Goal: Task Accomplishment & Management: Manage account settings

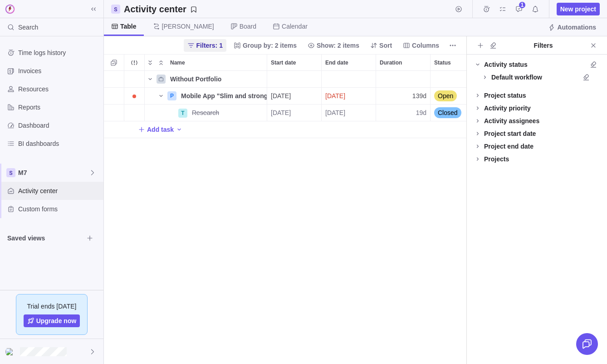
scroll to position [293, 363]
click at [15, 75] on div "Invoices" at bounding box center [11, 71] width 15 height 15
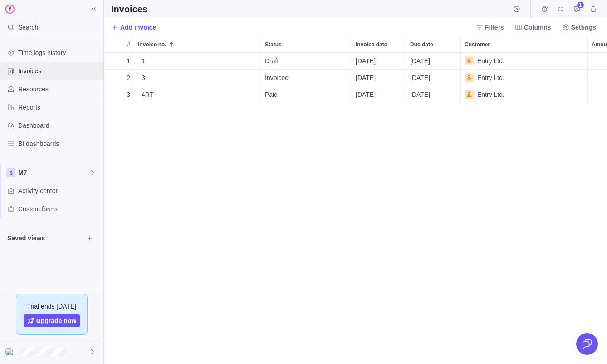
scroll to position [311, 504]
click at [228, 63] on span "Details" at bounding box center [232, 60] width 21 height 9
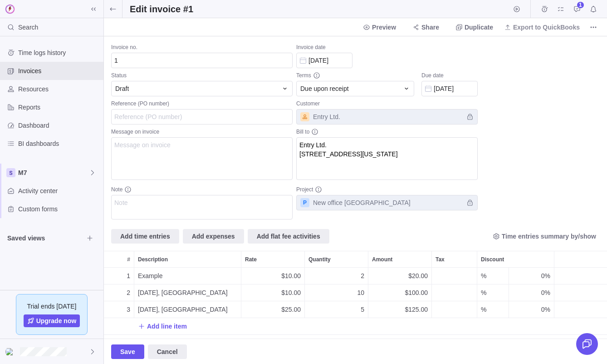
scroll to position [67, 504]
click at [600, 25] on span "More actions" at bounding box center [593, 27] width 13 height 13
click at [119, 6] on span at bounding box center [113, 9] width 18 height 18
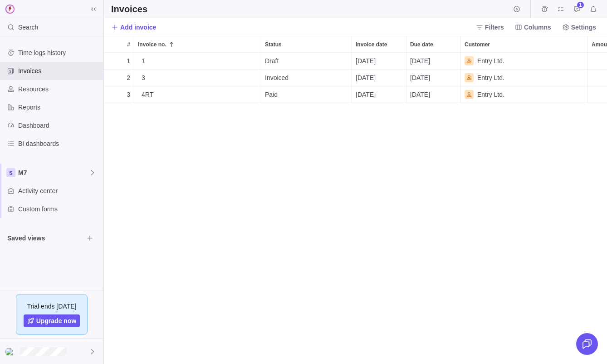
scroll to position [311, 504]
click at [114, 44] on div "#" at bounding box center [119, 44] width 30 height 16
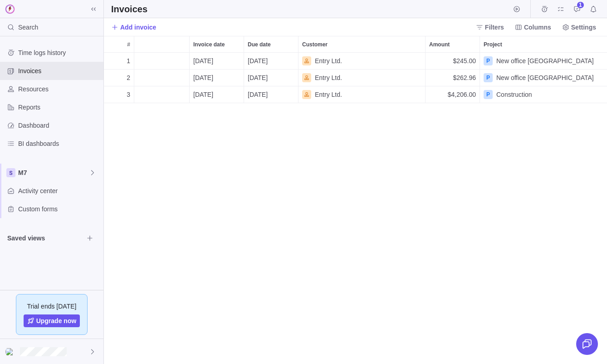
scroll to position [0, 0]
